Goal: Obtain resource: Download file/media

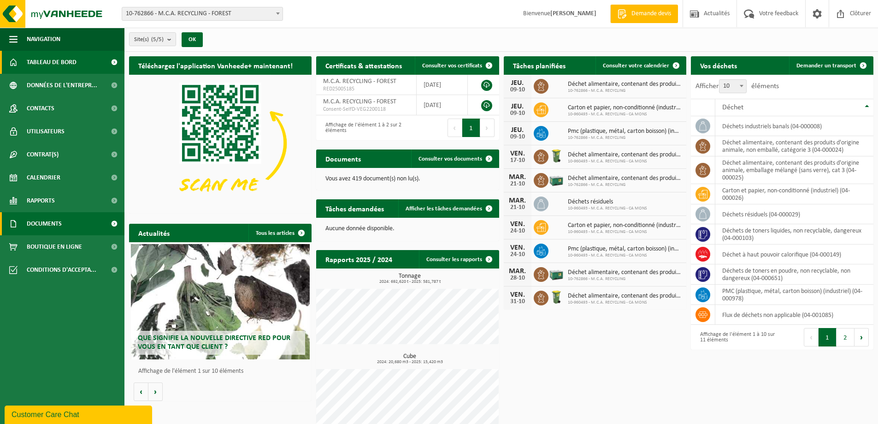
click at [32, 219] on span "Documents" at bounding box center [44, 223] width 35 height 23
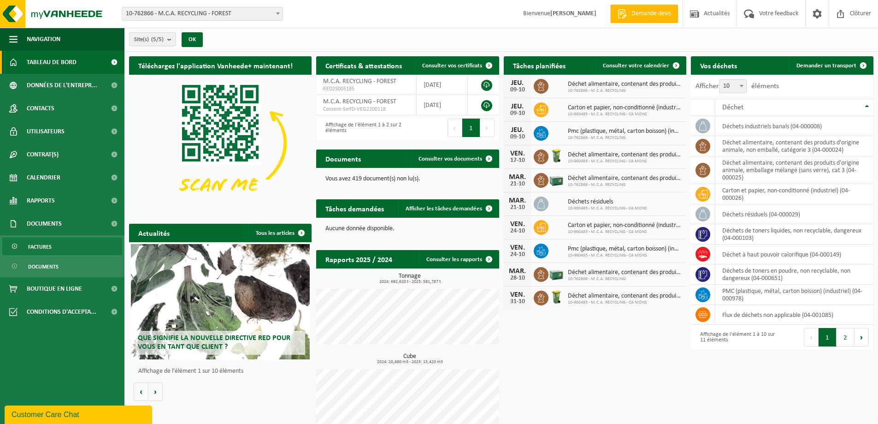
click at [46, 246] on span "Factures" at bounding box center [40, 247] width 24 height 18
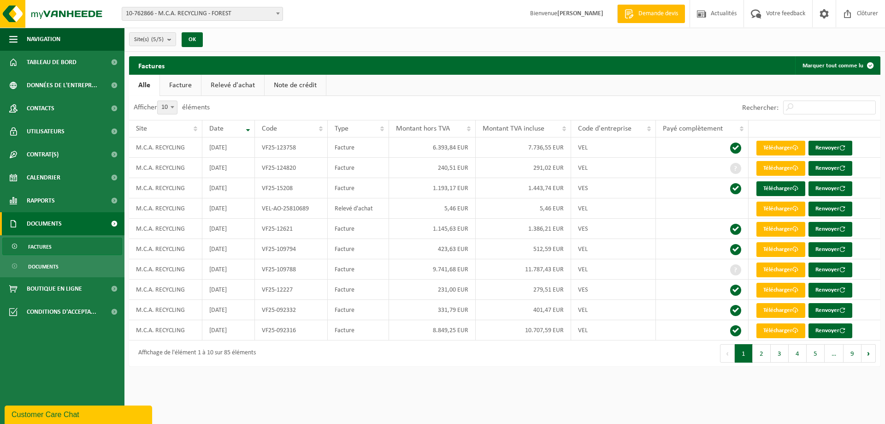
click at [174, 83] on link "Facture" at bounding box center [180, 85] width 41 height 21
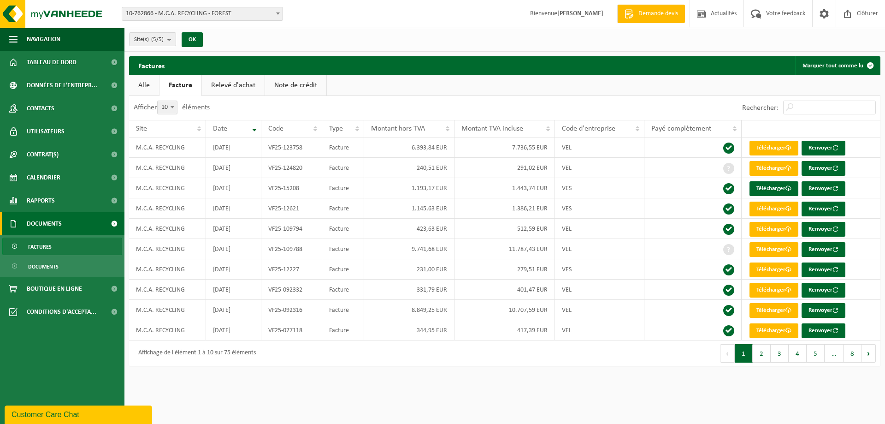
click at [174, 83] on link "Facture" at bounding box center [180, 85] width 42 height 21
click at [216, 83] on link "Relevé d'achat" at bounding box center [233, 85] width 63 height 21
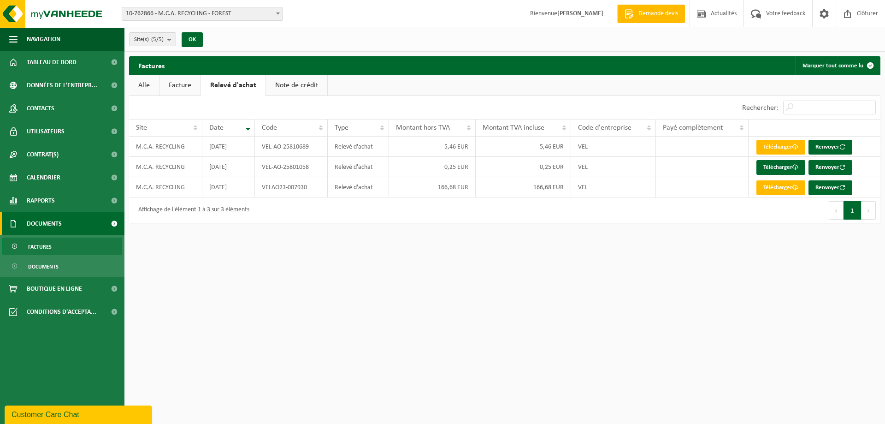
click at [273, 85] on link "Note de crédit" at bounding box center [296, 85] width 61 height 21
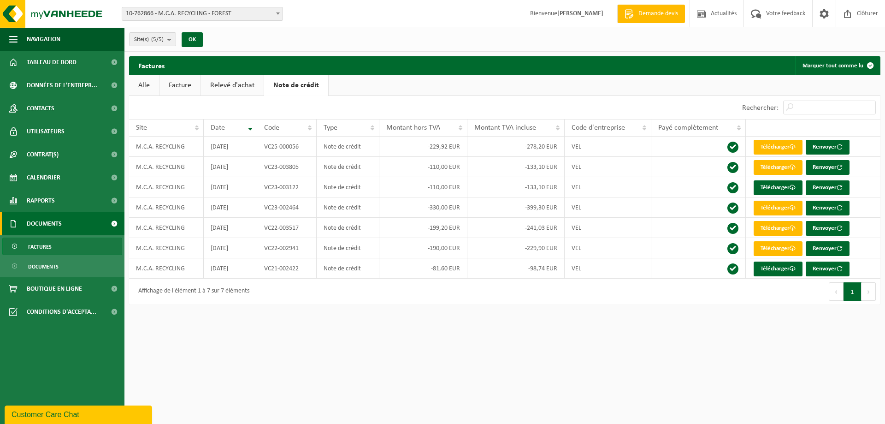
click at [229, 83] on link "Relevé d'achat" at bounding box center [232, 85] width 63 height 21
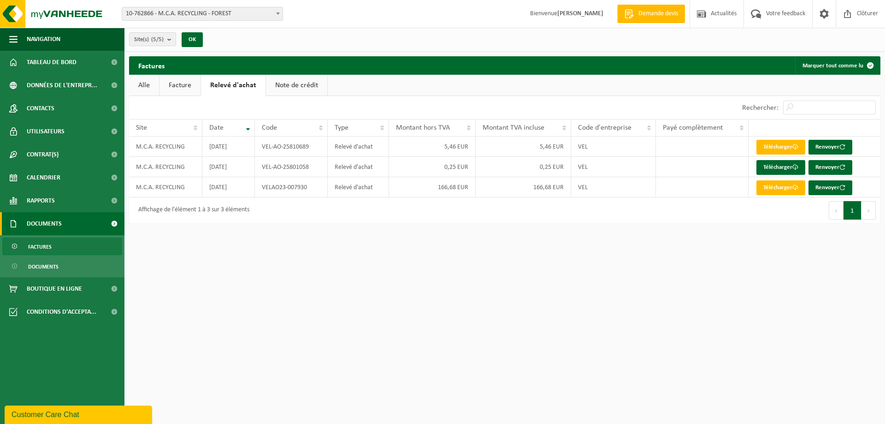
click at [184, 85] on link "Facture" at bounding box center [179, 85] width 41 height 21
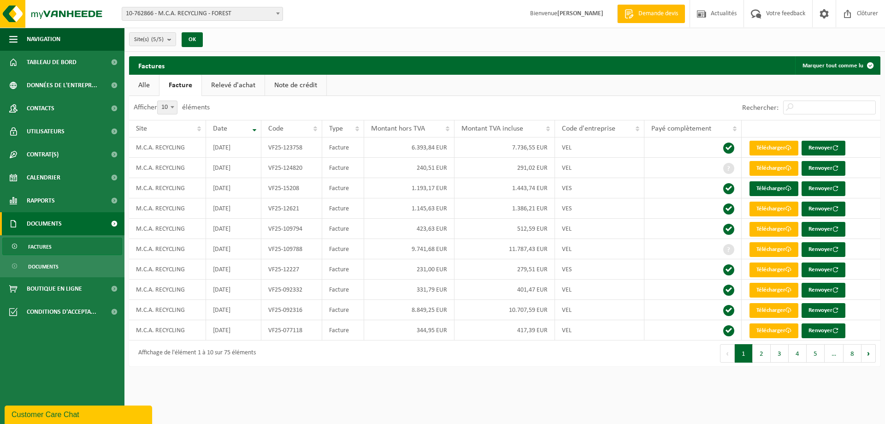
click at [141, 84] on link "Alle" at bounding box center [144, 85] width 30 height 21
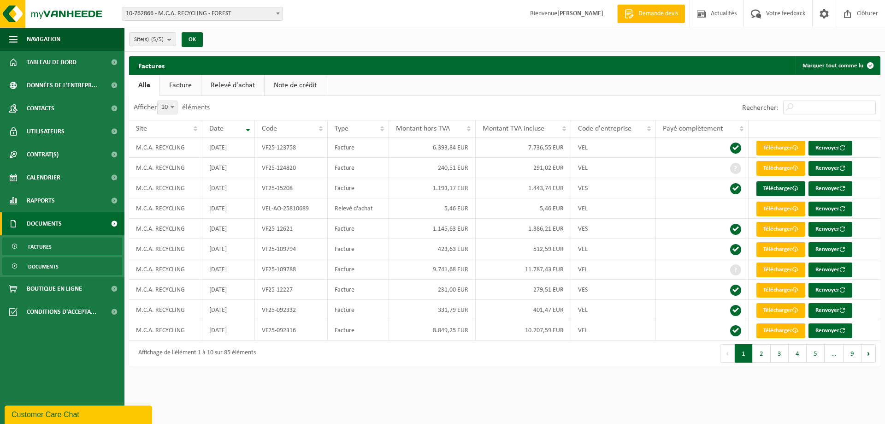
click at [33, 265] on span "Documents" at bounding box center [43, 267] width 30 height 18
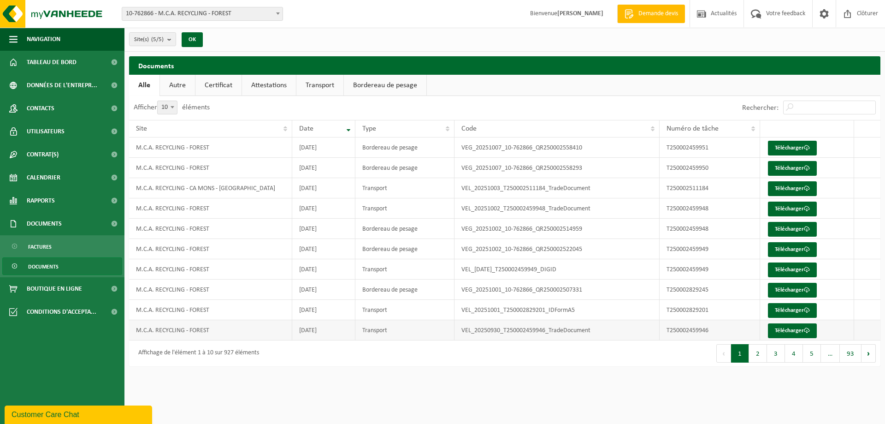
click at [496, 331] on td "VEL_20250930_T250002459946_TradeDocument" at bounding box center [557, 330] width 205 height 20
click at [362, 87] on link "Bordereau de pesage" at bounding box center [385, 85] width 83 height 21
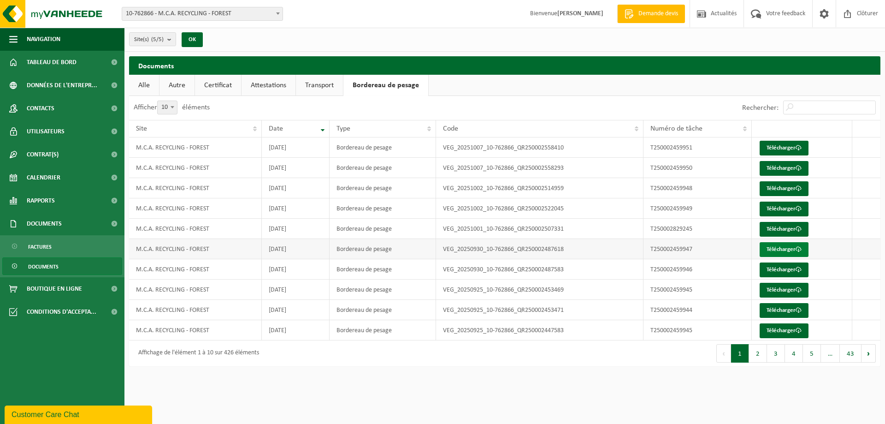
click at [779, 247] on link "Télécharger" at bounding box center [784, 249] width 49 height 15
click at [769, 267] on link "Télécharger" at bounding box center [784, 269] width 49 height 15
click at [770, 289] on link "Télécharger" at bounding box center [784, 290] width 49 height 15
click at [770, 307] on link "Télécharger" at bounding box center [784, 310] width 49 height 15
click at [770, 330] on link "Télécharger" at bounding box center [784, 330] width 49 height 15
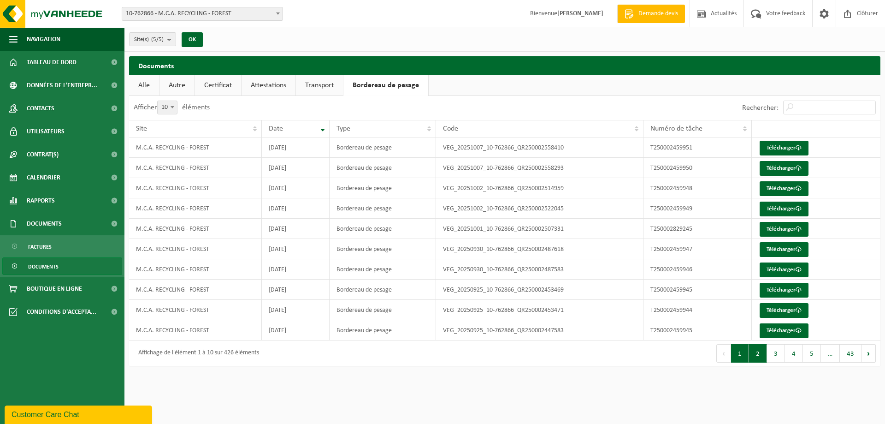
click at [755, 353] on button "2" at bounding box center [758, 353] width 18 height 18
click at [780, 144] on link "Télécharger" at bounding box center [784, 148] width 49 height 15
click at [775, 165] on link "Télécharger" at bounding box center [784, 168] width 49 height 15
click at [764, 182] on link "Télécharger" at bounding box center [784, 188] width 49 height 15
click at [769, 208] on link "Télécharger" at bounding box center [784, 208] width 49 height 15
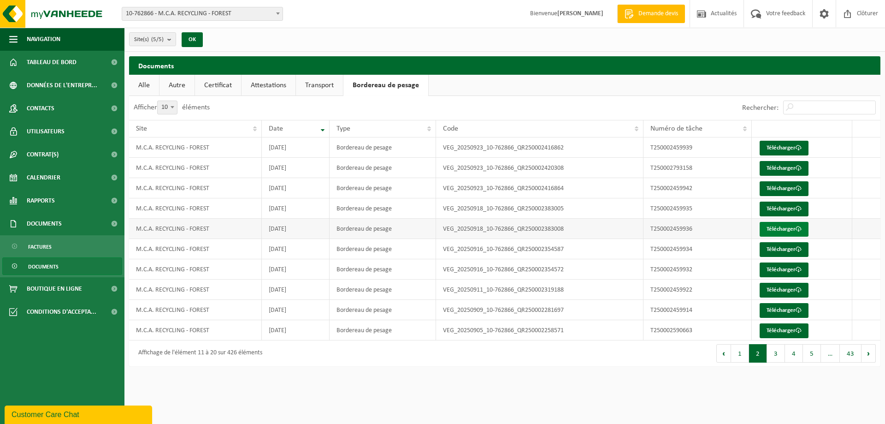
click at [792, 228] on link "Télécharger" at bounding box center [784, 229] width 49 height 15
click at [776, 248] on link "Télécharger" at bounding box center [784, 249] width 49 height 15
click at [773, 268] on link "Télécharger" at bounding box center [784, 269] width 49 height 15
click at [767, 286] on link "Télécharger" at bounding box center [784, 290] width 49 height 15
click at [780, 270] on link "Télécharger" at bounding box center [784, 269] width 49 height 15
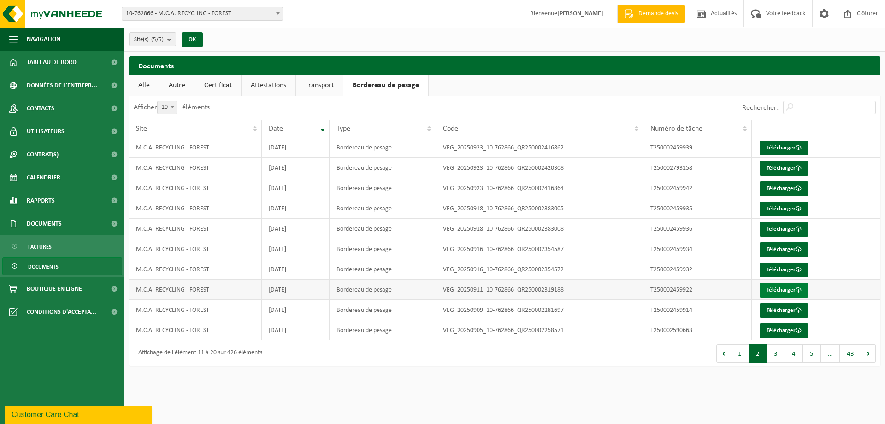
click at [784, 290] on link "Télécharger" at bounding box center [784, 290] width 49 height 15
click at [776, 307] on link "Télécharger" at bounding box center [784, 310] width 49 height 15
click at [785, 331] on link "Télécharger" at bounding box center [784, 330] width 49 height 15
click at [773, 352] on button "3" at bounding box center [776, 353] width 18 height 18
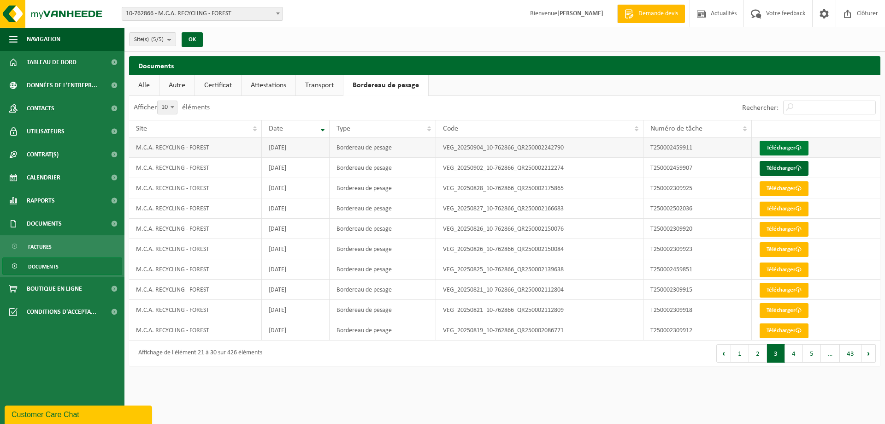
click at [782, 148] on link "Télécharger" at bounding box center [784, 148] width 49 height 15
click at [777, 167] on link "Télécharger" at bounding box center [784, 168] width 49 height 15
click at [789, 148] on link "Télécharger" at bounding box center [784, 148] width 49 height 15
click at [756, 353] on button "2" at bounding box center [758, 353] width 18 height 18
click at [773, 325] on link "Télécharger" at bounding box center [784, 330] width 49 height 15
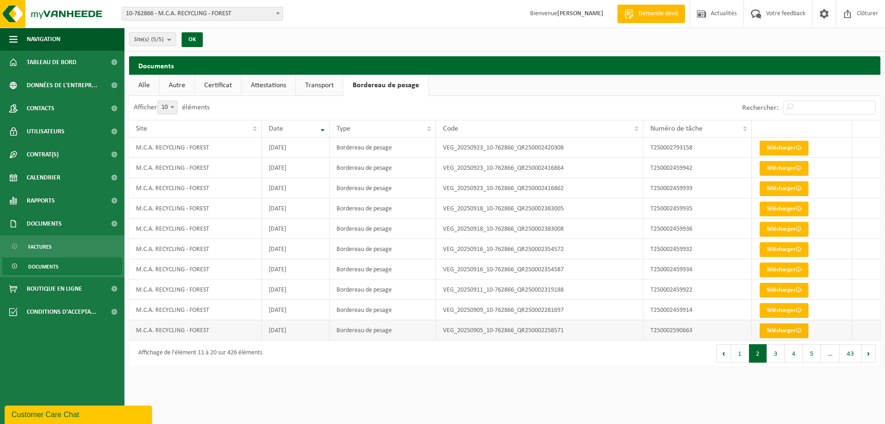
click at [773, 325] on link "Télécharger" at bounding box center [784, 330] width 49 height 15
click at [768, 310] on link "Télécharger" at bounding box center [784, 310] width 49 height 15
click at [180, 213] on td "M.C.A. RECYCLING - FOREST" at bounding box center [195, 208] width 133 height 20
click at [197, 18] on span "10-762866 - M.C.A. RECYCLING - FOREST" at bounding box center [202, 13] width 160 height 13
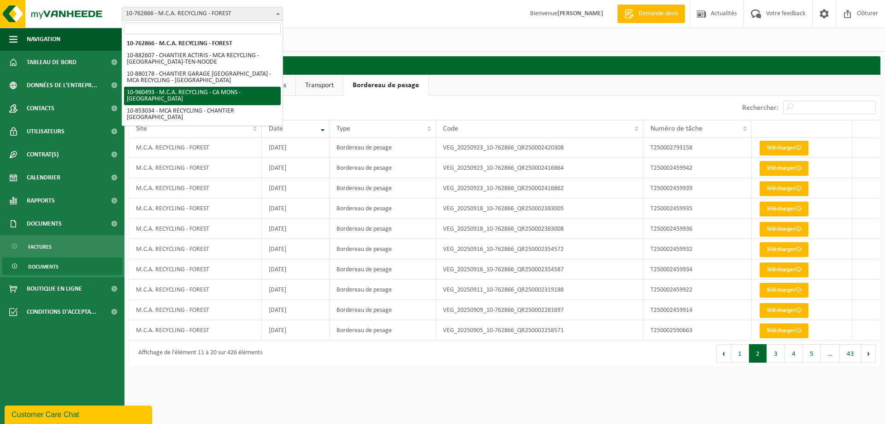
select select "149443"
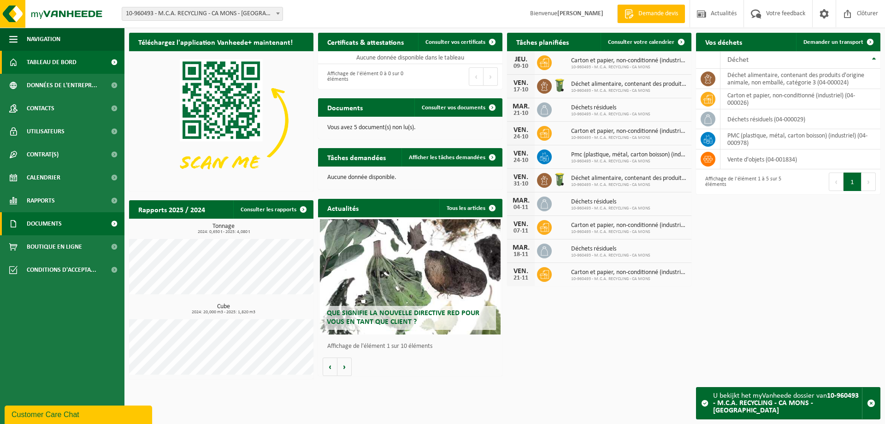
click at [52, 223] on span "Documents" at bounding box center [44, 223] width 35 height 23
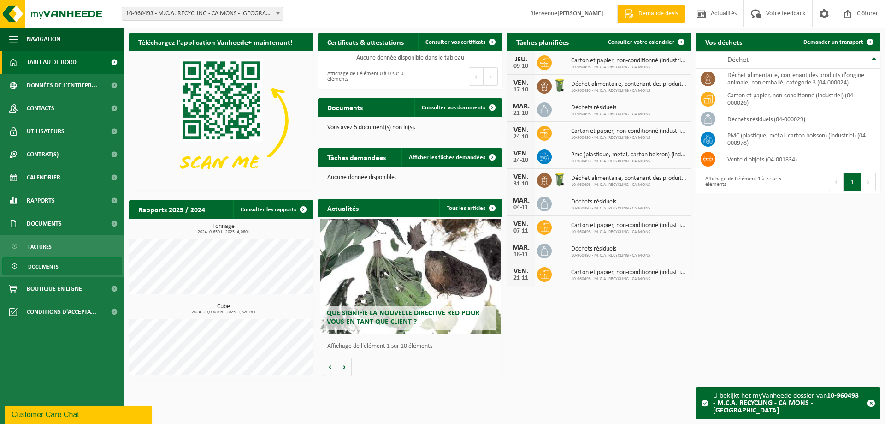
click at [35, 265] on span "Documents" at bounding box center [43, 267] width 30 height 18
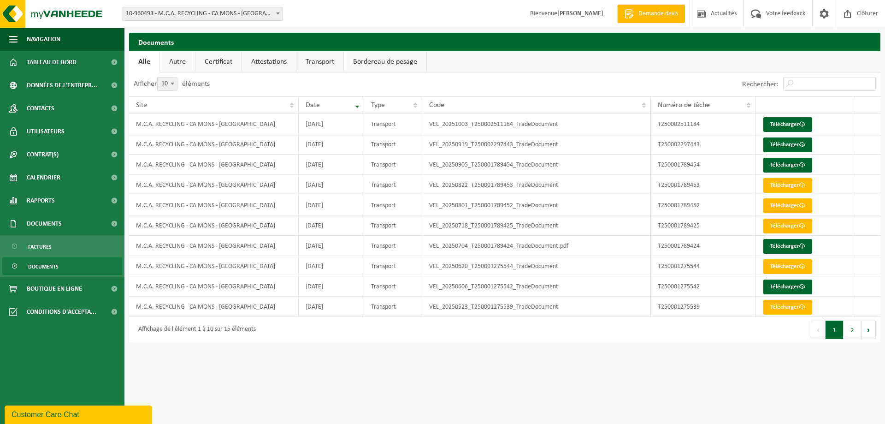
click at [381, 60] on link "Bordereau de pesage" at bounding box center [385, 61] width 83 height 21
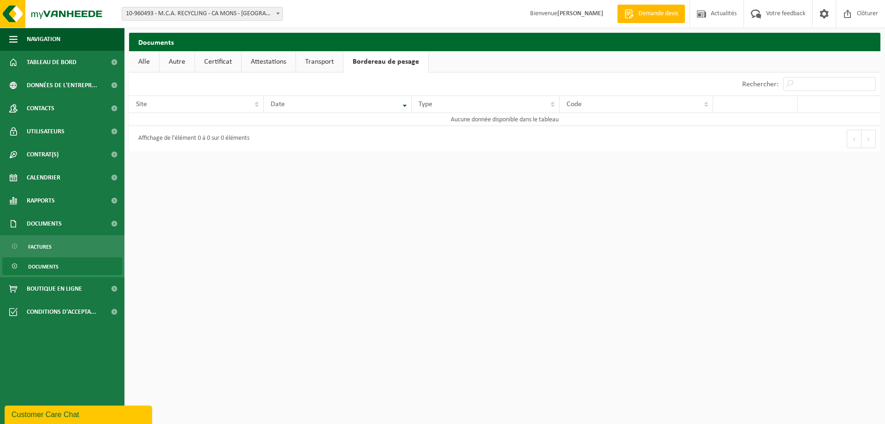
click at [322, 66] on link "Transport" at bounding box center [319, 61] width 47 height 21
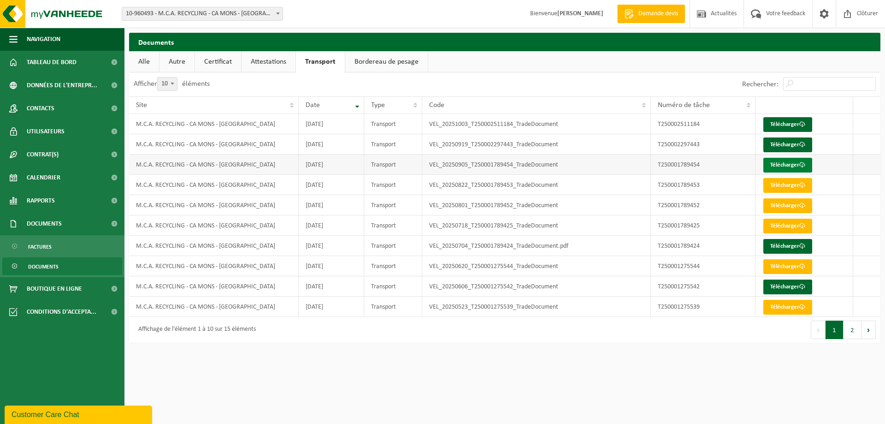
click at [778, 165] on link "Télécharger" at bounding box center [787, 165] width 49 height 15
click at [36, 248] on span "Factures" at bounding box center [40, 247] width 24 height 18
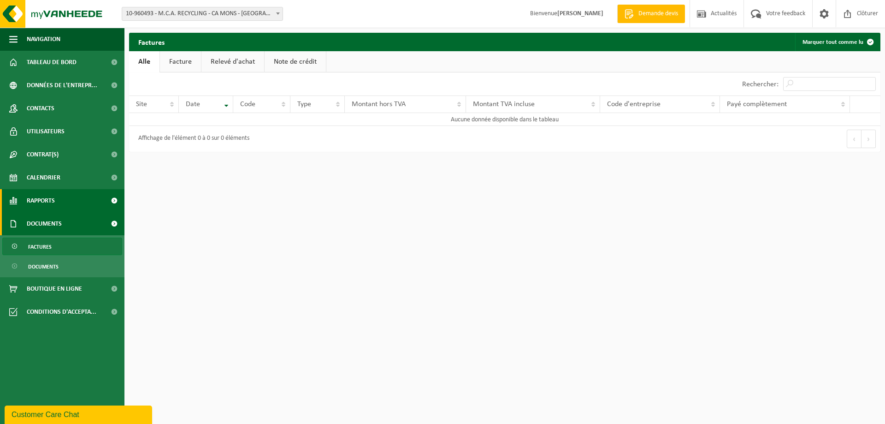
click at [49, 197] on span "Rapports" at bounding box center [41, 200] width 28 height 23
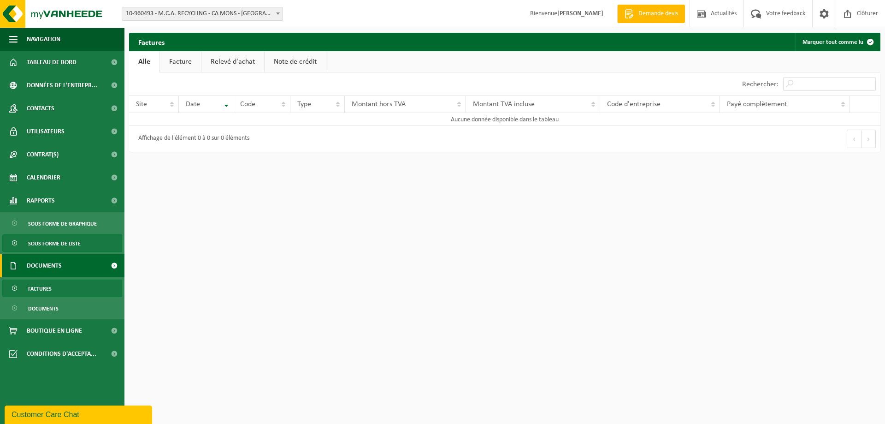
click at [43, 238] on span "Sous forme de liste" at bounding box center [54, 244] width 53 height 18
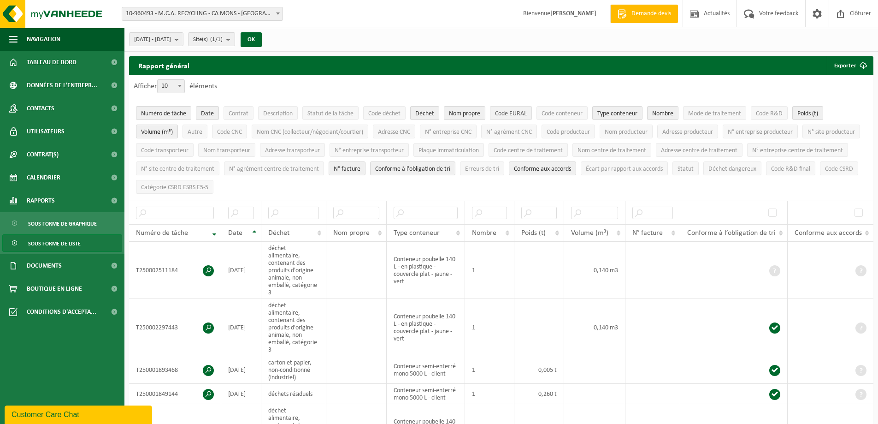
click at [500, 112] on span "Code EURAL" at bounding box center [511, 113] width 32 height 7
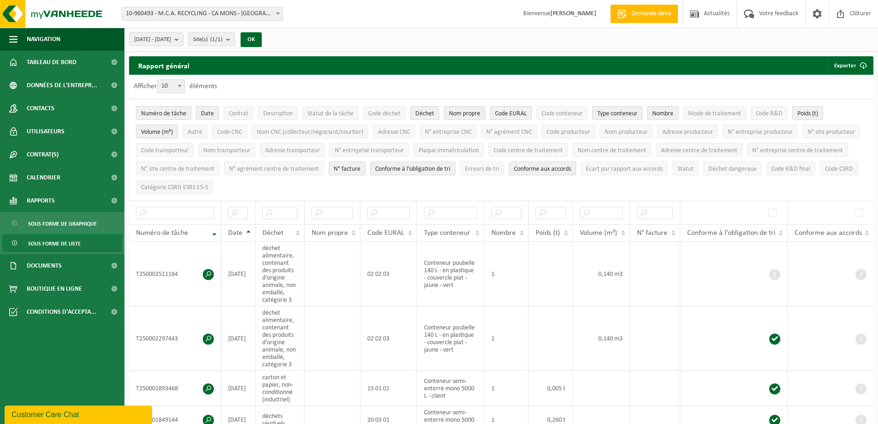
click at [571, 168] on span "Conforme aux accords" at bounding box center [542, 168] width 57 height 7
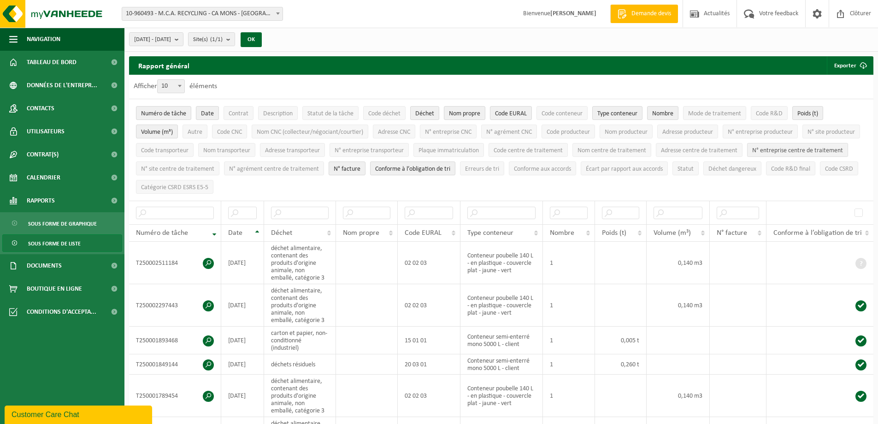
click at [752, 154] on span "N° entreprise centre de traitement" at bounding box center [797, 150] width 91 height 7
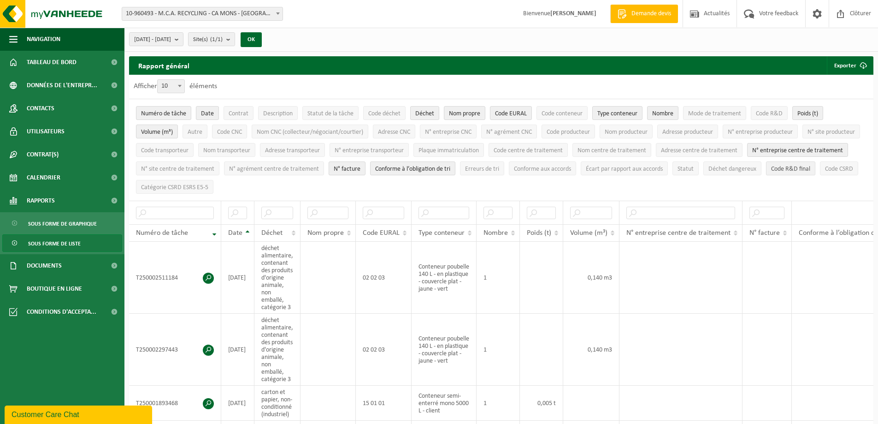
click at [771, 172] on span "Code R&D final" at bounding box center [790, 168] width 39 height 7
click at [646, 148] on span "Nom centre de traitement" at bounding box center [612, 150] width 69 height 7
click at [738, 150] on span "Adresse centre de traitement" at bounding box center [699, 150] width 77 height 7
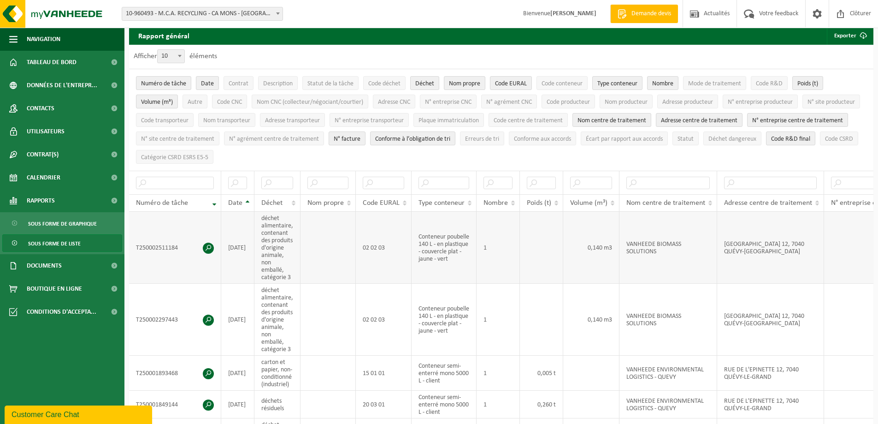
scroll to position [46, 0]
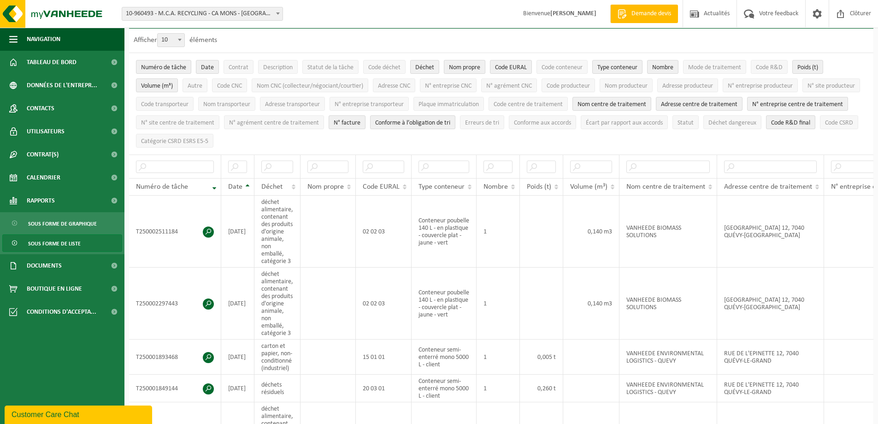
click at [460, 64] on span "Nom propre" at bounding box center [464, 67] width 31 height 7
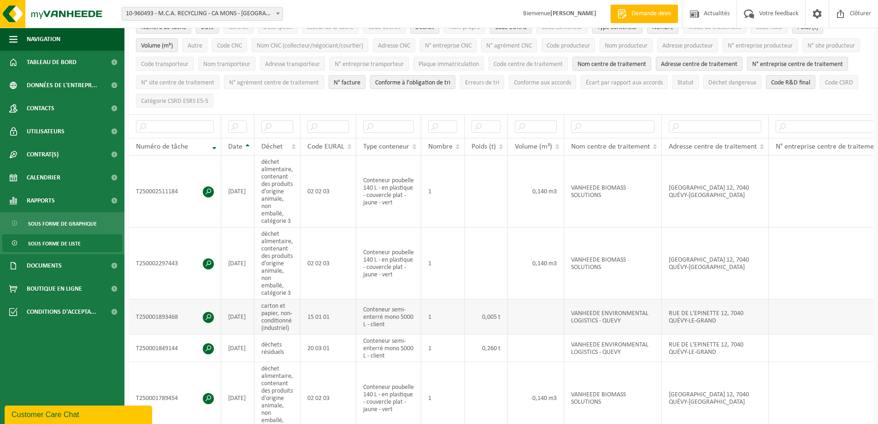
scroll to position [0, 0]
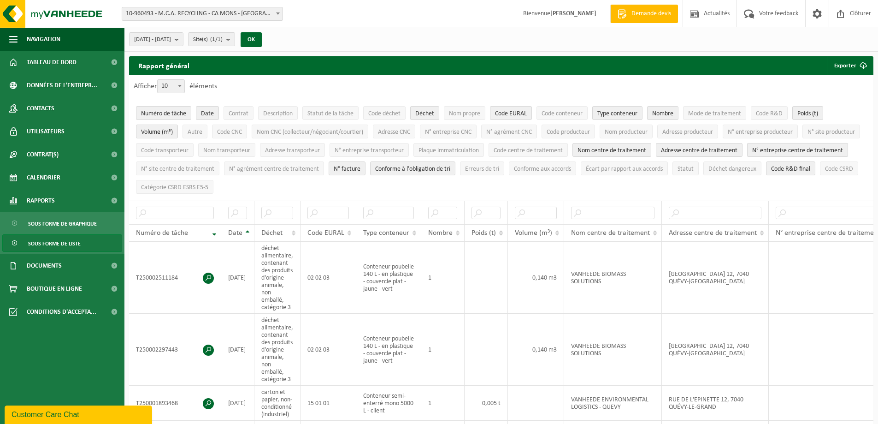
click at [752, 154] on span "N° entreprise centre de traitement" at bounding box center [797, 150] width 91 height 7
click at [319, 166] on span "N° agrément centre de traitement" at bounding box center [274, 168] width 90 height 7
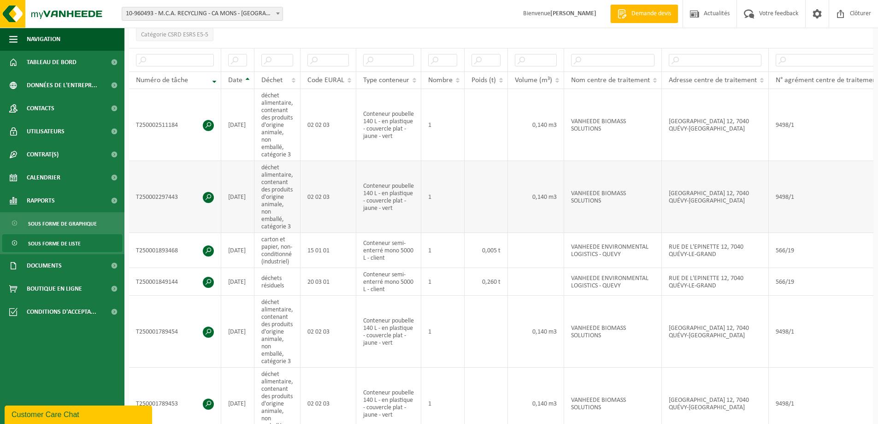
scroll to position [175, 0]
